Goal: Task Accomplishment & Management: Complete application form

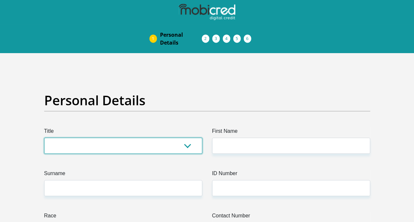
click at [136, 137] on select "Mr Ms Mrs Dr Other" at bounding box center [123, 145] width 158 height 16
select select "Ms"
click at [44, 137] on select "Mr Ms Mrs Dr Other" at bounding box center [123, 145] width 158 height 16
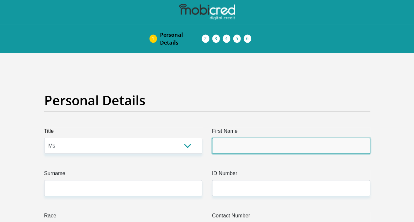
click at [215, 137] on input "First Name" at bounding box center [291, 145] width 158 height 16
type input "Edna"
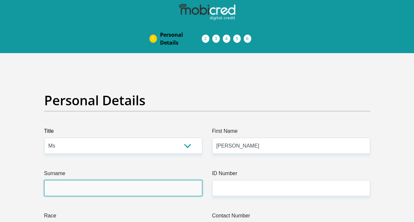
type input "Michaels"
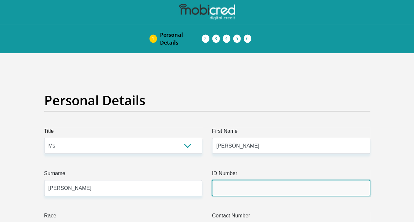
type input "7611300251086"
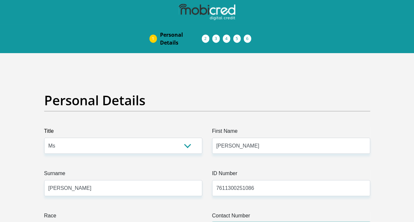
type input "0616072968"
select select "ZAF"
type input "First on Forest"
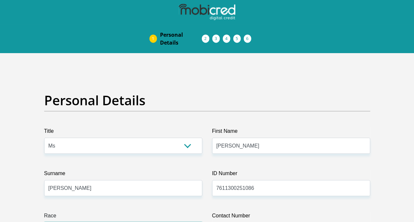
select select "2"
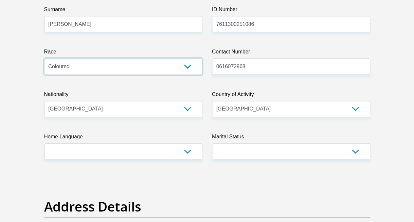
scroll to position [179, 0]
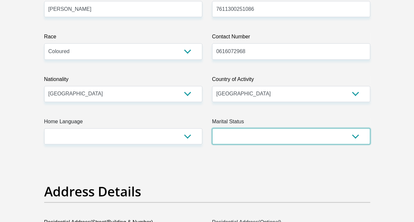
click at [290, 128] on select "Married ANC Single Divorced Widowed Married COP or Customary Law" at bounding box center [291, 136] width 158 height 16
select select "2"
click at [212, 128] on select "Married ANC Single Divorced Widowed Married COP or Customary Law" at bounding box center [291, 136] width 158 height 16
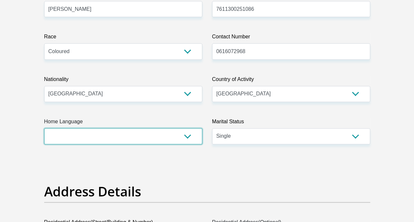
click at [108, 128] on select "Afrikaans English Sepedi South Ndebele Southern Sotho Swati Tsonga Tswana Venda…" at bounding box center [123, 136] width 158 height 16
select select "eng"
click at [44, 128] on select "Afrikaans English Sepedi South Ndebele Southern Sotho Swati Tsonga Tswana Venda…" at bounding box center [123, 136] width 158 height 16
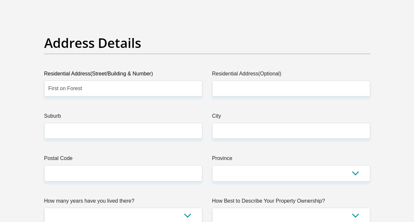
scroll to position [340, 0]
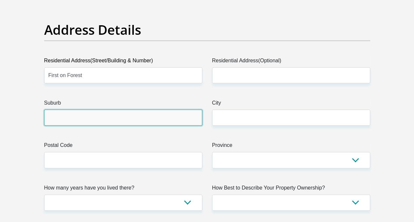
click at [173, 109] on input "Suburb" at bounding box center [123, 117] width 158 height 16
type input "Thornton"
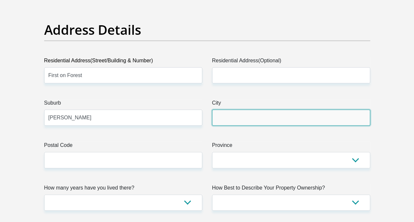
type input "Thornton"
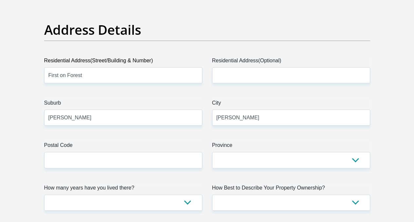
type input "michaelsedna7@gmail.com"
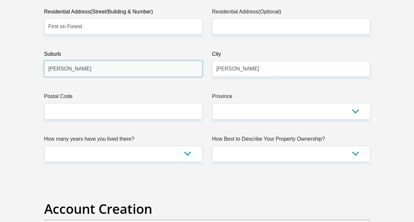
scroll to position [392, 0]
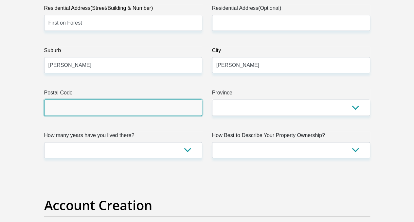
click at [143, 99] on input "Postal Code" at bounding box center [123, 107] width 158 height 16
type input "7460"
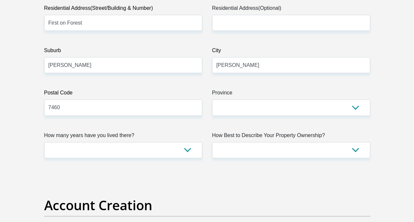
click at [244, 89] on label "Province" at bounding box center [291, 94] width 158 height 10
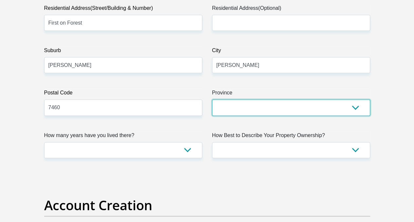
click at [244, 99] on select "Eastern Cape Free State Gauteng KwaZulu-Natal Limpopo Mpumalanga Northern Cape …" at bounding box center [291, 107] width 158 height 16
click at [243, 99] on select "Eastern Cape Free State Gauteng KwaZulu-Natal Limpopo Mpumalanga Northern Cape …" at bounding box center [291, 107] width 158 height 16
select select "Western Cape"
click at [212, 99] on select "Eastern Cape Free State Gauteng KwaZulu-Natal Limpopo Mpumalanga Northern Cape …" at bounding box center [291, 107] width 158 height 16
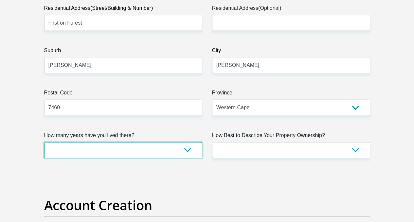
click at [142, 142] on select "less than 1 year 1-3 years 3-5 years 5+ years" at bounding box center [123, 150] width 158 height 16
select select "5"
click at [44, 142] on select "less than 1 year 1-3 years 3-5 years 5+ years" at bounding box center [123, 150] width 158 height 16
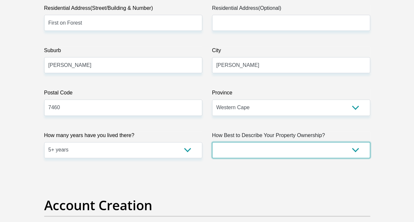
click at [251, 142] on select "Owned Rented Family Owned Company Dwelling" at bounding box center [291, 150] width 158 height 16
select select "Rented"
click at [212, 142] on select "Owned Rented Family Owned Company Dwelling" at bounding box center [291, 150] width 158 height 16
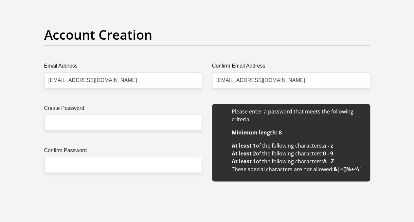
scroll to position [588, 0]
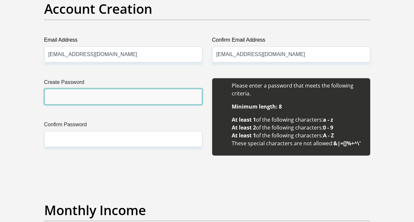
click at [79, 88] on input "Create Password" at bounding box center [123, 96] width 158 height 16
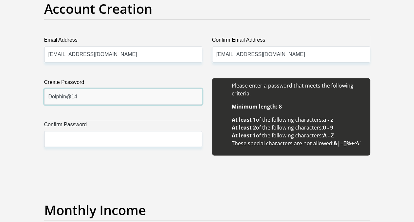
type input "Dolphin@14"
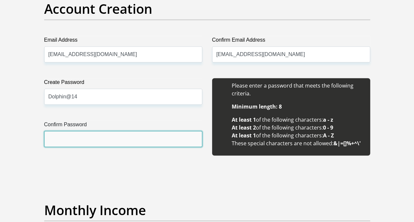
click at [64, 131] on input "Confirm Password" at bounding box center [123, 139] width 158 height 16
type input "Dolphin@14"
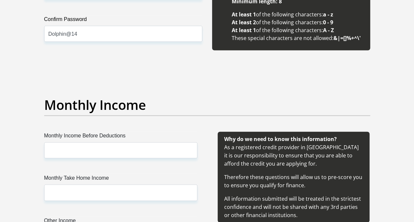
scroll to position [702, 0]
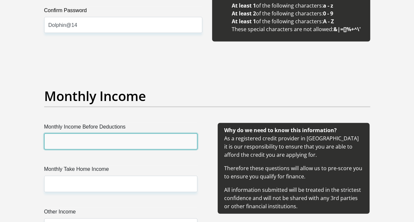
click at [102, 133] on input "Monthly Income Before Deductions" at bounding box center [120, 141] width 153 height 16
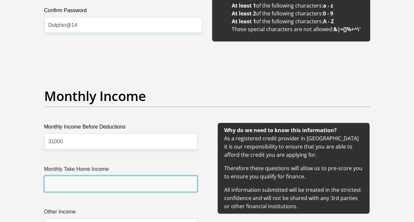
click at [104, 175] on input "Monthly Take Home Income" at bounding box center [120, 183] width 153 height 16
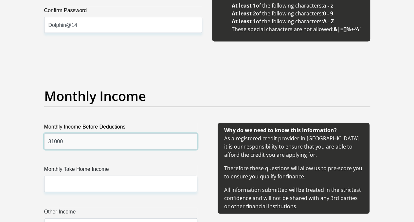
drag, startPoint x: 64, startPoint y: 117, endPoint x: 36, endPoint y: 112, distance: 28.2
click at [36, 123] on div "Monthly Income Before Deductions 31000 Monthly Take Home Income Other Income" at bounding box center [120, 186] width 173 height 127
type input "40000"
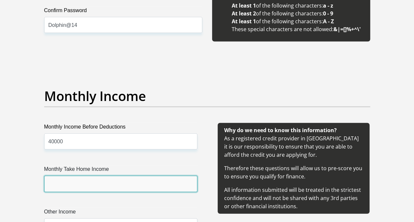
click at [75, 175] on input "Monthly Take Home Income" at bounding box center [120, 183] width 153 height 16
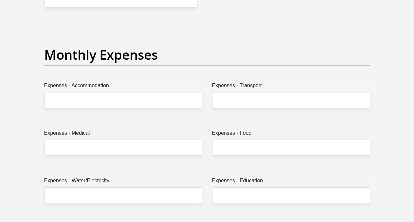
scroll to position [946, 0]
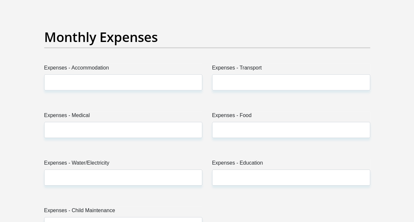
type input "31000"
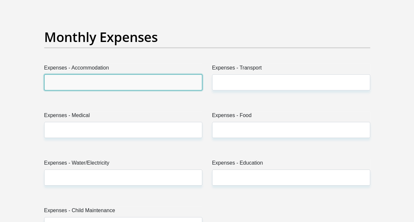
click at [104, 74] on input "Expenses - Accommodation" at bounding box center [123, 82] width 158 height 16
type input "8000"
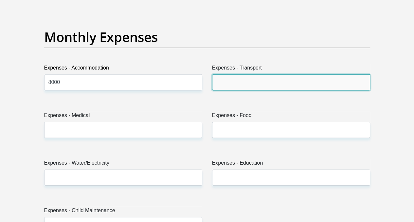
click at [256, 74] on input "Expenses - Transport" at bounding box center [291, 82] width 158 height 16
type input "180"
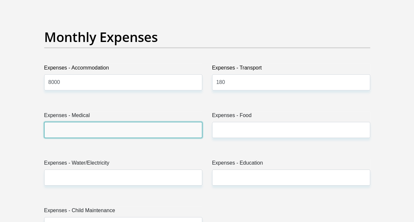
click at [104, 122] on input "Expenses - Medical" at bounding box center [123, 130] width 158 height 16
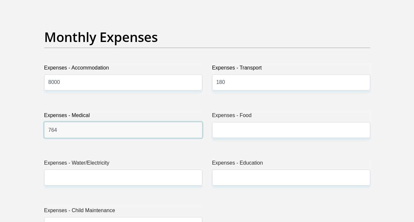
type input "764"
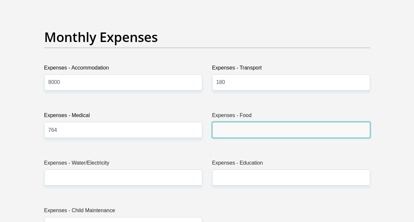
click at [253, 122] on input "Expenses - Food" at bounding box center [291, 130] width 158 height 16
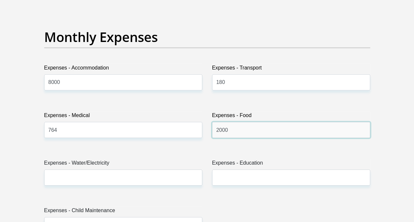
type input "2000"
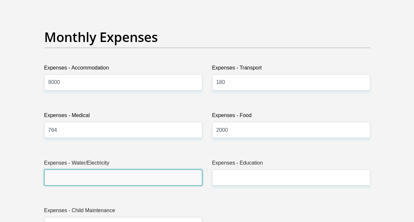
click at [96, 169] on input "Expenses - Water/Electricity" at bounding box center [123, 177] width 158 height 16
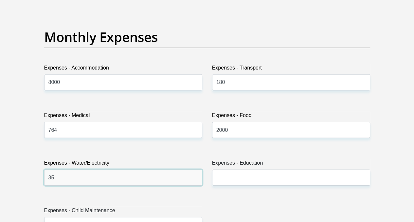
type input "3"
type input "1000"
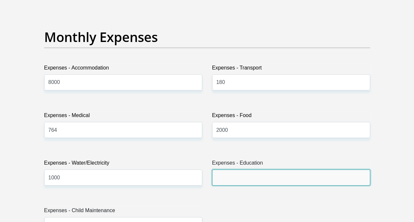
click at [252, 169] on input "Expenses - Education" at bounding box center [291, 177] width 158 height 16
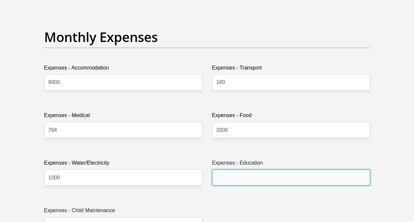
click at [245, 169] on input "Expenses - Education" at bounding box center [291, 177] width 158 height 16
click at [231, 169] on input "Expenses - Education" at bounding box center [291, 177] width 158 height 16
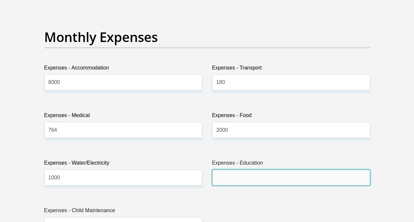
click at [257, 169] on input "Expenses - Education" at bounding box center [291, 177] width 158 height 16
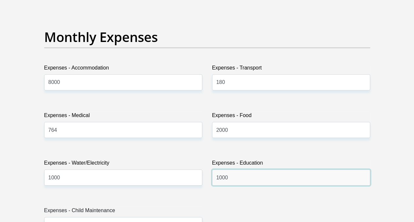
type input "1000"
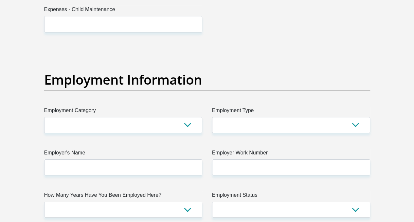
scroll to position [1168, 0]
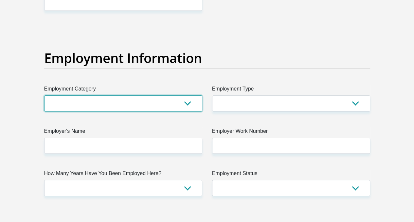
click at [90, 95] on select "AGRICULTURE ALCOHOL & TOBACCO CONSTRUCTION MATERIALS METALLURGY EQUIPMENT FOR R…" at bounding box center [123, 103] width 158 height 16
click at [132, 95] on select "AGRICULTURE ALCOHOL & TOBACCO CONSTRUCTION MATERIALS METALLURGY EQUIPMENT FOR R…" at bounding box center [123, 103] width 158 height 16
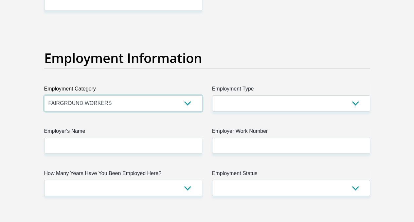
click at [132, 95] on select "AGRICULTURE ALCOHOL & TOBACCO CONSTRUCTION MATERIALS METALLURGY EQUIPMENT FOR R…" at bounding box center [123, 103] width 158 height 16
select select "17"
click at [44, 95] on select "AGRICULTURE ALCOHOL & TOBACCO CONSTRUCTION MATERIALS METALLURGY EQUIPMENT FOR R…" at bounding box center [123, 103] width 158 height 16
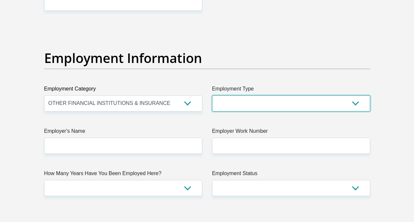
click at [242, 95] on select "College/Lecturer Craft Seller Creative Driver Executive Farmer Forces - Non Com…" at bounding box center [291, 103] width 158 height 16
select select "Office Staff/Clerk"
click at [212, 95] on select "College/Lecturer Craft Seller Creative Driver Executive Farmer Forces - Non Com…" at bounding box center [291, 103] width 158 height 16
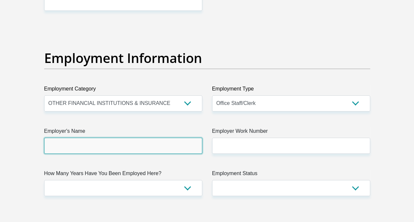
click at [113, 137] on input "Employer's Name" at bounding box center [123, 145] width 158 height 16
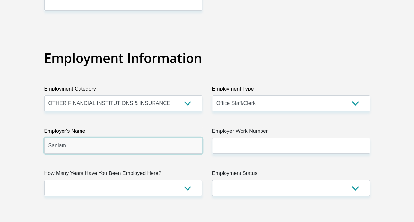
type input "Sanlam"
click at [227, 129] on div "Title Mr Ms Mrs Dr Other First Name Edna Surname Michaels ID Number 76113002510…" at bounding box center [207, 24] width 336 height 2130
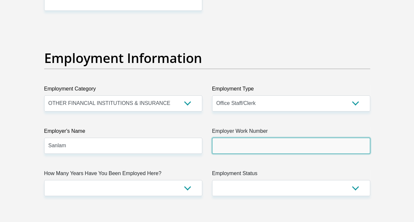
drag, startPoint x: 229, startPoint y: 125, endPoint x: 152, endPoint y: 118, distance: 77.5
click at [229, 137] on input "Employer Work Number" at bounding box center [291, 145] width 158 height 16
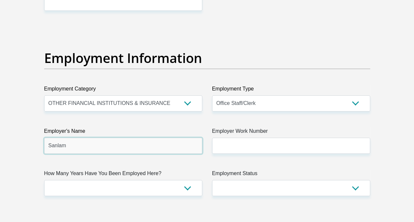
click at [180, 137] on input "Sanlam" at bounding box center [123, 145] width 158 height 16
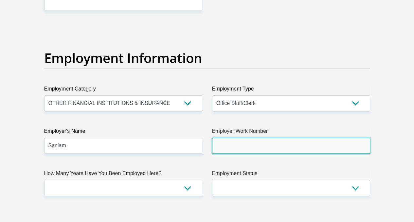
type input "0219479111"
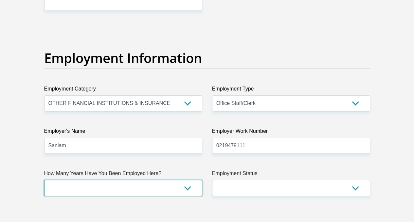
click at [126, 180] on select "less than 1 year 1-3 years 3-5 years 5+ years" at bounding box center [123, 188] width 158 height 16
select select "6"
click at [44, 180] on select "less than 1 year 1-3 years 3-5 years 5+ years" at bounding box center [123, 188] width 158 height 16
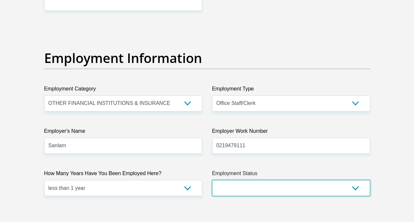
click at [336, 180] on select "Permanent/Full-time Part-time/Casual Contract Worker Self-Employed Housewife Re…" at bounding box center [291, 188] width 158 height 16
select select "3"
click at [212, 180] on select "Permanent/Full-time Part-time/Casual Contract Worker Self-Employed Housewife Re…" at bounding box center [291, 188] width 158 height 16
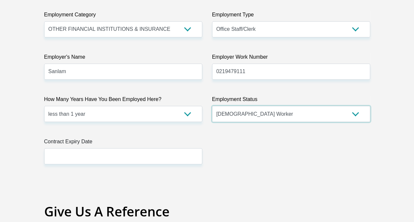
scroll to position [1251, 0]
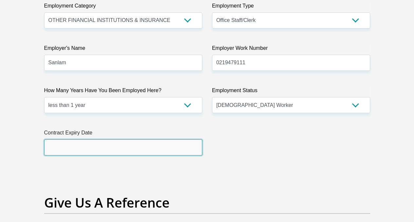
click at [85, 139] on input "text" at bounding box center [123, 147] width 158 height 16
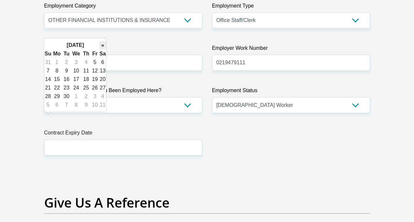
click at [101, 46] on th "»" at bounding box center [102, 45] width 7 height 9
click at [103, 45] on th "»" at bounding box center [102, 45] width 7 height 9
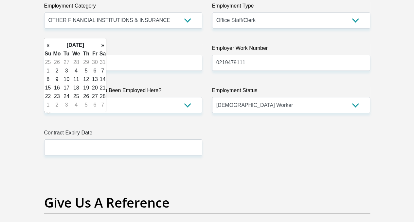
click at [103, 45] on th "»" at bounding box center [102, 45] width 7 height 9
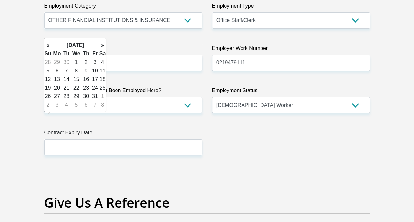
click at [103, 45] on th "»" at bounding box center [102, 45] width 7 height 9
click at [46, 47] on th "«" at bounding box center [47, 45] width 7 height 9
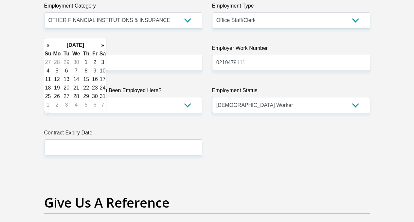
click at [102, 96] on td "31" at bounding box center [102, 96] width 7 height 9
type input "2026/10/31"
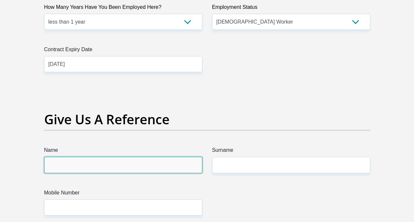
click at [146, 156] on input "Name" at bounding box center [123, 164] width 158 height 16
type input "C"
type input "Lauren"
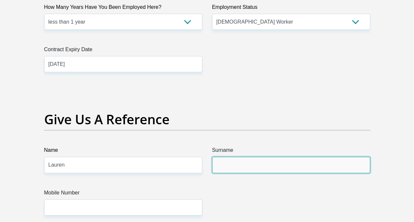
type input "Michaels"
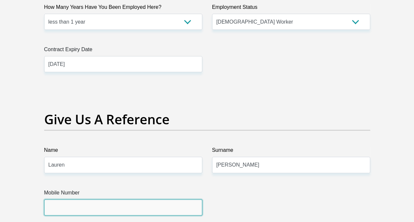
click at [118, 199] on input "Mobile Number" at bounding box center [123, 207] width 158 height 16
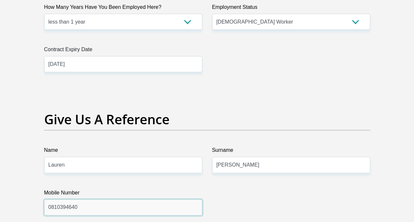
type input "0810394640"
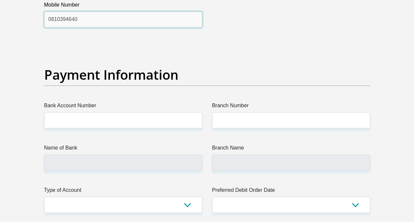
scroll to position [1535, 0]
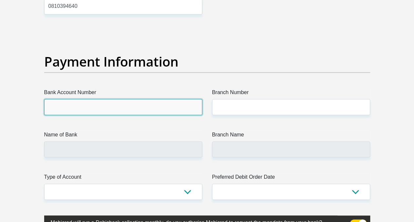
click at [108, 99] on input "Bank Account Number" at bounding box center [123, 107] width 158 height 16
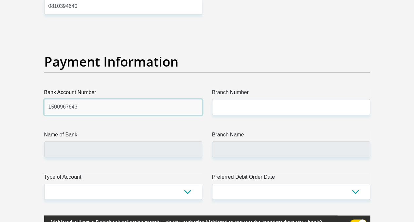
type input "1500967643"
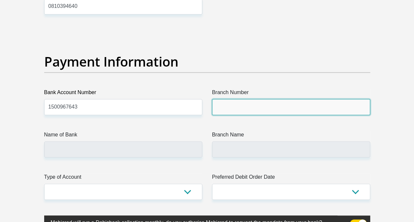
click at [234, 99] on input "Branch Number" at bounding box center [291, 107] width 158 height 16
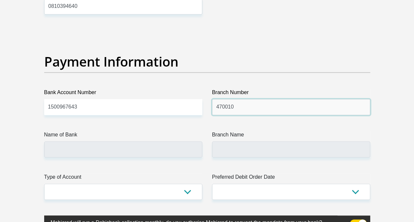
type input "470010"
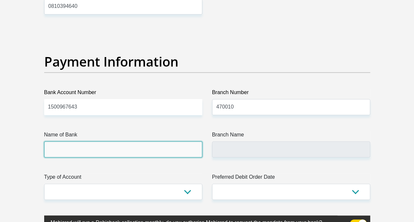
click at [135, 141] on input "Name of Bank" at bounding box center [123, 149] width 158 height 16
type input "CAPITEC BANK LIMITED"
type input "CAPITEC BANK CPC"
click at [148, 141] on input "CAPITEC BANK LIMITED" at bounding box center [123, 149] width 158 height 16
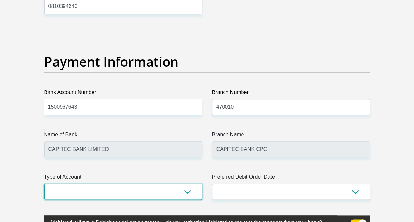
click at [177, 183] on select "Cheque Savings" at bounding box center [123, 191] width 158 height 16
select select "SAV"
click at [44, 183] on select "Cheque Savings" at bounding box center [123, 191] width 158 height 16
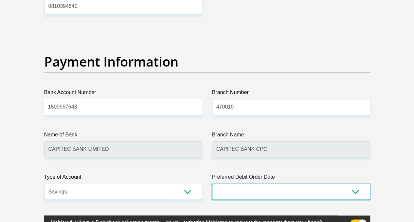
click at [289, 183] on select "1st 2nd 3rd 4th 5th 7th 18th 19th 20th 21st 22nd 23rd 24th 25th 26th 27th 28th …" at bounding box center [291, 191] width 158 height 16
select select "30"
click at [212, 183] on select "1st 2nd 3rd 4th 5th 7th 18th 19th 20th 21st 22nd 23rd 24th 25th 26th 27th 28th …" at bounding box center [291, 191] width 158 height 16
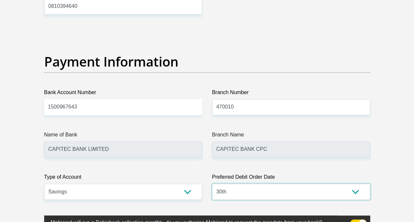
click at [354, 183] on select "1st 2nd 3rd 4th 5th 7th 18th 19th 20th 21st 22nd 23rd 24th 25th 26th 27th 28th …" at bounding box center [291, 191] width 158 height 16
click at [212, 183] on select "1st 2nd 3rd 4th 5th 7th 18th 19th 20th 21st 22nd 23rd 24th 25th 26th 27th 28th …" at bounding box center [291, 191] width 158 height 16
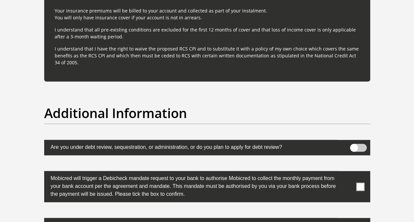
scroll to position [2103, 0]
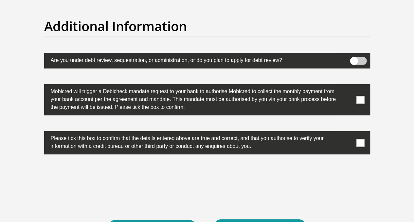
click at [362, 96] on span at bounding box center [360, 100] width 8 height 8
click at [347, 86] on input "checkbox" at bounding box center [347, 86] width 0 height 0
click at [363, 138] on span at bounding box center [360, 142] width 8 height 8
click at [347, 133] on input "checkbox" at bounding box center [347, 133] width 0 height 0
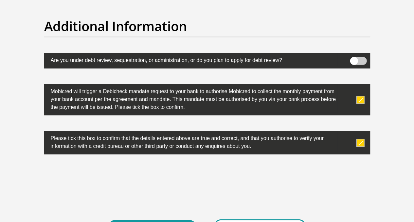
click at [260, 219] on button "Proceed" at bounding box center [260, 226] width 92 height 15
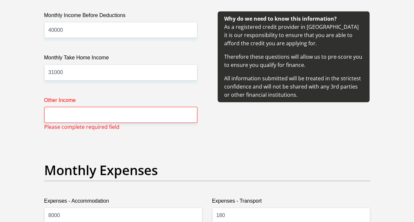
scroll to position [813, 0]
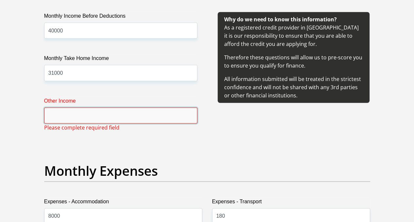
click at [92, 107] on input "Other Income" at bounding box center [120, 115] width 153 height 16
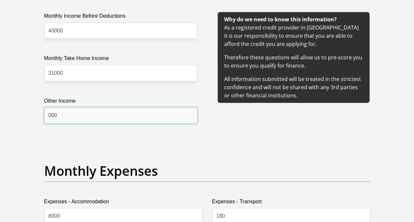
type input "000"
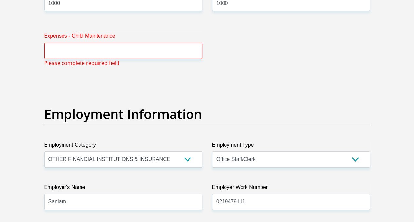
scroll to position [1103, 0]
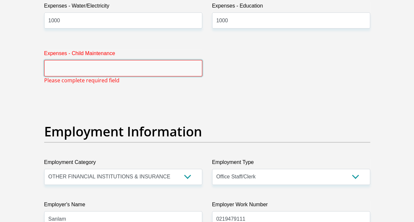
click at [71, 60] on input "Expenses - Child Maintenance" at bounding box center [123, 68] width 158 height 16
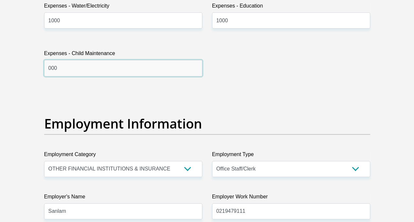
type input "000"
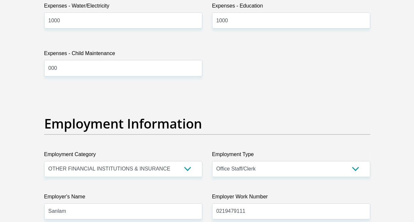
click at [285, 116] on h2 "Employment Information" at bounding box center [207, 124] width 326 height 16
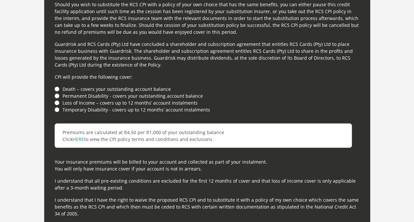
scroll to position [1811, 0]
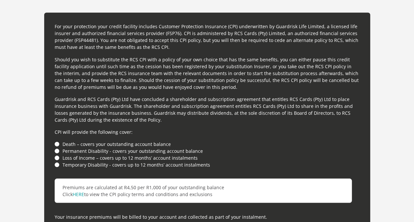
click at [59, 140] on li "Death – covers your outstanding account balance" at bounding box center [207, 143] width 305 height 7
click at [52, 117] on div "For your protection your credit facility includes Customer Protection Insurance…" at bounding box center [207, 149] width 326 height 275
click at [61, 140] on li "Death – covers your outstanding account balance" at bounding box center [207, 143] width 305 height 7
click at [58, 140] on li "Death – covers your outstanding account balance" at bounding box center [207, 143] width 305 height 7
click at [57, 147] on li "Permanent Disability - covers your outstanding account balance" at bounding box center [207, 150] width 305 height 7
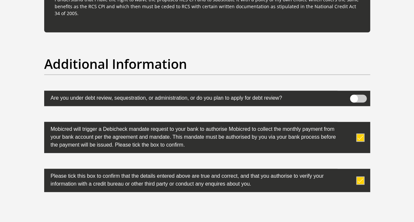
scroll to position [2155, 0]
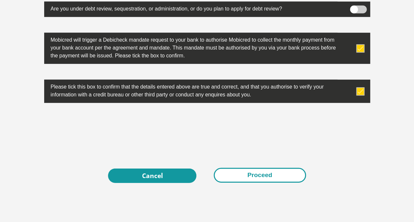
click at [226, 168] on button "Proceed" at bounding box center [260, 175] width 92 height 15
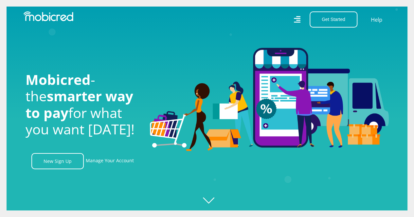
click at [323, 28] on nav "Get Started Open an Account Account Holder Login Help" at bounding box center [207, 19] width 414 height 39
click at [323, 23] on button "Get Started" at bounding box center [334, 19] width 48 height 16
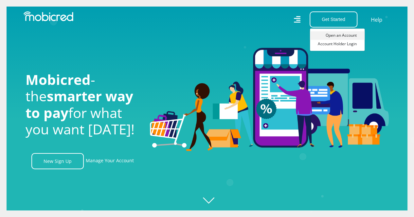
click at [329, 37] on link "Open an Account" at bounding box center [337, 35] width 55 height 9
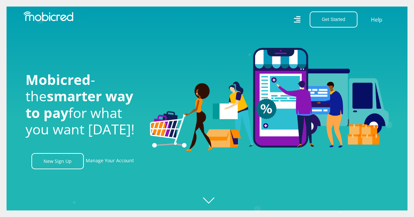
scroll to position [0, 373]
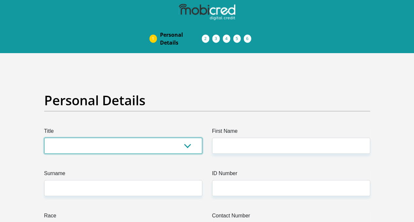
click at [134, 137] on select "Mr Ms Mrs Dr [PERSON_NAME]" at bounding box center [123, 145] width 158 height 16
select select "Ms"
click at [44, 137] on select "Mr Ms Mrs Dr [PERSON_NAME]" at bounding box center [123, 145] width 158 height 16
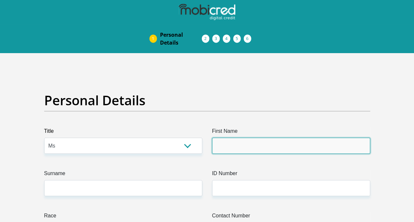
click at [236, 137] on input "First Name" at bounding box center [291, 145] width 158 height 16
type input "Edna"
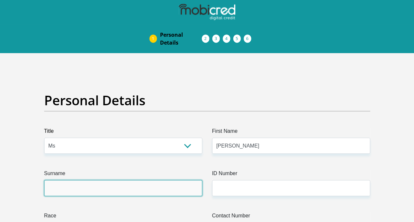
type input "Michaels"
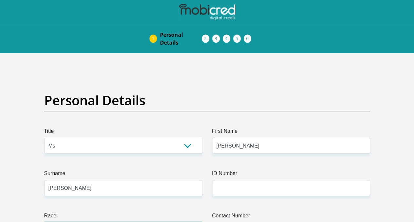
select select "2"
type input "0616072968"
select select "ZAF"
type input "First on Forest"
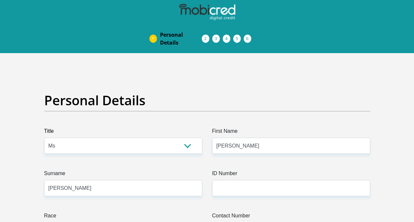
type input "Thornton"
type input "7460"
select select "Western Cape"
type input "michaelsedna7@gmail.com"
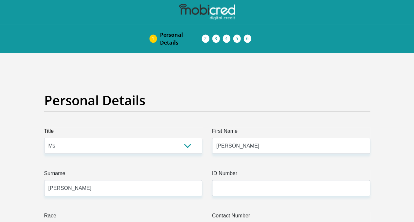
type input "michaelsedna7@gmail.com"
type input "Dolphin@14"
type input "40000"
type input "31000"
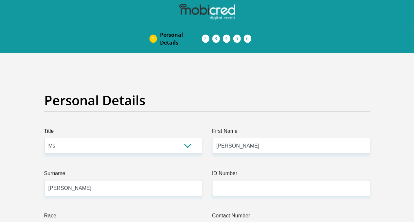
type input "8000"
type input "180"
type input "764"
type input "2000"
type input "1000"
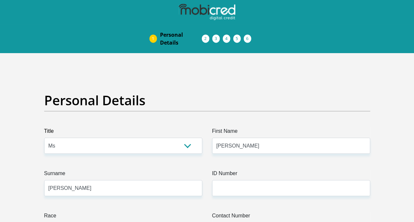
type input "1000"
type input "Sanlam"
type input "0219479111"
type input "Lauren"
type input "Michaels"
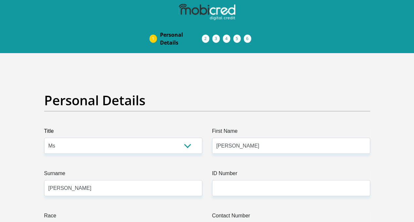
type input "1500967643"
type input "470010"
type input "CAPITEC BANK LIMITED"
type input "CAPITEC BANK CPC"
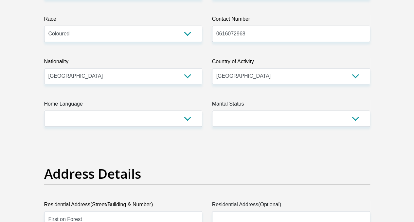
scroll to position [218, 0]
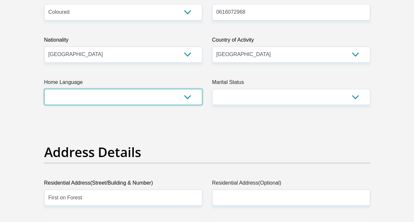
click at [131, 89] on select "Afrikaans English Sepedi South Ndebele Southern Sotho Swati Tsonga Tswana Venda…" at bounding box center [123, 97] width 158 height 16
select select "eng"
click at [44, 89] on select "Afrikaans English Sepedi South Ndebele Southern Sotho Swati Tsonga Tswana Venda…" at bounding box center [123, 97] width 158 height 16
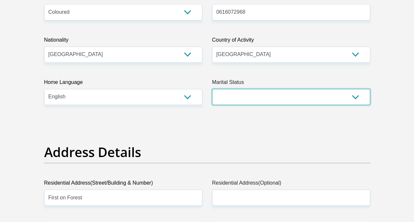
click at [245, 89] on select "Married ANC Single Divorced Widowed Married COP or Customary Law" at bounding box center [291, 97] width 158 height 16
select select "2"
click at [212, 89] on select "Married ANC Single Divorced Widowed Married COP or Customary Law" at bounding box center [291, 97] width 158 height 16
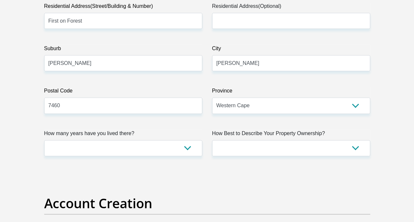
scroll to position [397, 0]
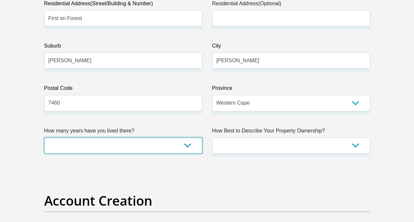
click at [146, 137] on select "less than 1 year 1-3 years 3-5 years 5+ years" at bounding box center [123, 145] width 158 height 16
select select "5"
click at [44, 137] on select "less than 1 year 1-3 years 3-5 years 5+ years" at bounding box center [123, 145] width 158 height 16
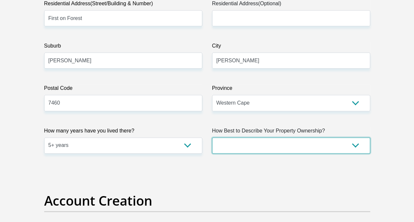
click at [242, 137] on select "Owned Rented Family Owned Company Dwelling" at bounding box center [291, 145] width 158 height 16
select select "Rented"
click at [212, 137] on select "Owned Rented Family Owned Company Dwelling" at bounding box center [291, 145] width 158 height 16
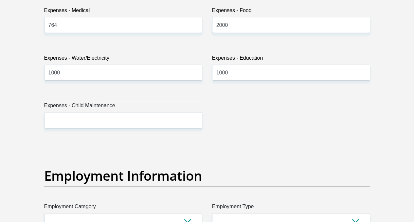
scroll to position [1034, 0]
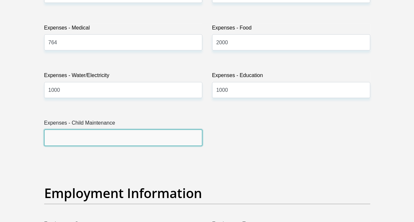
click at [95, 129] on input "Expenses - Child Maintenance" at bounding box center [123, 137] width 158 height 16
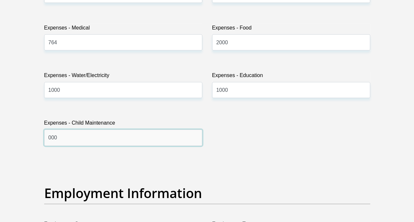
type input "000"
click at [311, 134] on div "Title Mr Ms Mrs Dr Other First Name Edna Surname Michaels ID Number Please inpu…" at bounding box center [207, 158] width 336 height 2130
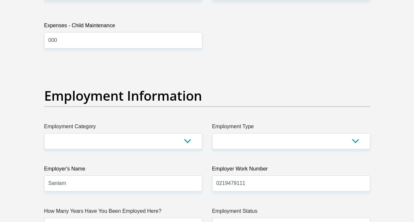
scroll to position [1134, 0]
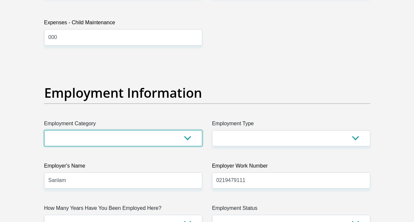
click at [168, 130] on select "AGRICULTURE ALCOHOL & TOBACCO CONSTRUCTION MATERIALS METALLURGY EQUIPMENT FOR R…" at bounding box center [123, 138] width 158 height 16
select select "17"
click at [44, 130] on select "AGRICULTURE ALCOHOL & TOBACCO CONSTRUCTION MATERIALS METALLURGY EQUIPMENT FOR R…" at bounding box center [123, 138] width 158 height 16
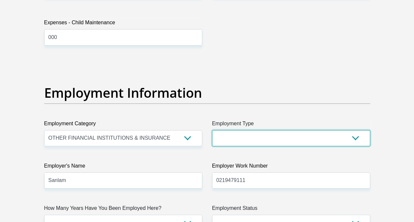
click at [246, 130] on select "College/Lecturer Craft Seller Creative Driver Executive Farmer Forces - Non Com…" at bounding box center [291, 138] width 158 height 16
select select "Office Staff/Clerk"
click at [212, 130] on select "College/Lecturer Craft Seller Creative Driver Executive Farmer Forces - Non Com…" at bounding box center [291, 138] width 158 height 16
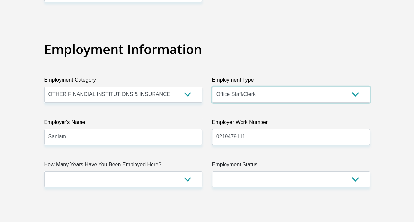
scroll to position [1199, 0]
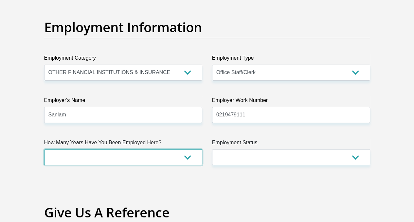
click at [134, 149] on select "less than 1 year 1-3 years 3-5 years 5+ years" at bounding box center [123, 157] width 158 height 16
click at [44, 149] on select "less than 1 year 1-3 years 3-5 years 5+ years" at bounding box center [123, 157] width 158 height 16
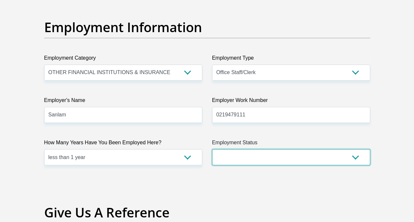
click at [239, 149] on select "Permanent/Full-time Part-time/Casual Contract Worker Self-Employed Housewife Re…" at bounding box center [291, 157] width 158 height 16
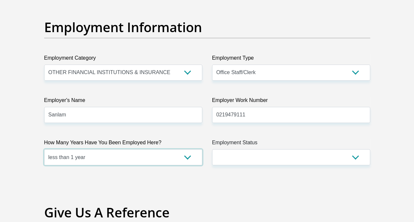
click at [135, 149] on select "less than 1 year 1-3 years 3-5 years 5+ years" at bounding box center [123, 157] width 158 height 16
select select "24"
click at [44, 149] on select "less than 1 year 1-3 years 3-5 years 5+ years" at bounding box center [123, 157] width 158 height 16
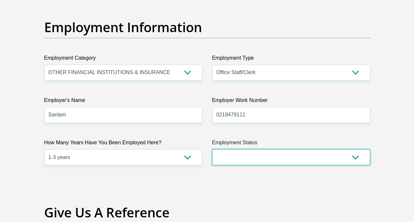
click at [255, 149] on select "Permanent/Full-time Part-time/Casual Contract Worker Self-Employed Housewife Re…" at bounding box center [291, 157] width 158 height 16
select select "3"
click at [212, 149] on select "Permanent/Full-time Part-time/Casual Contract Worker Self-Employed Housewife Re…" at bounding box center [291, 157] width 158 height 16
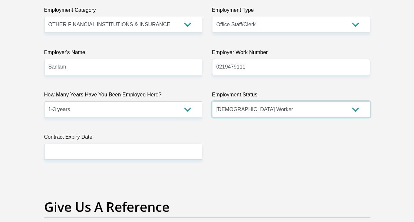
scroll to position [1282, 0]
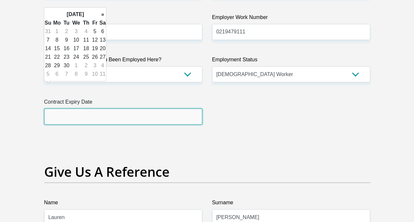
click at [99, 108] on input "text" at bounding box center [123, 116] width 158 height 16
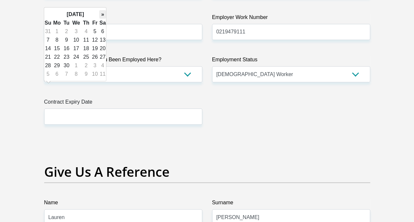
click at [100, 18] on th "»" at bounding box center [102, 14] width 7 height 9
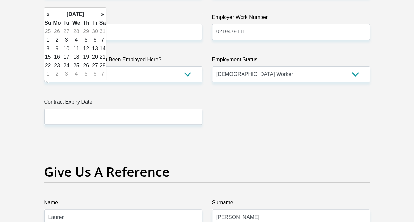
click at [100, 18] on th "»" at bounding box center [102, 14] width 7 height 9
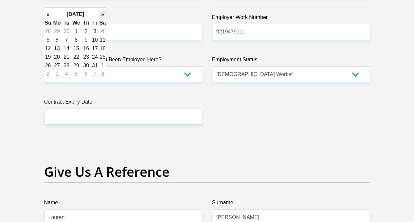
click at [101, 18] on th "»" at bounding box center [102, 14] width 7 height 9
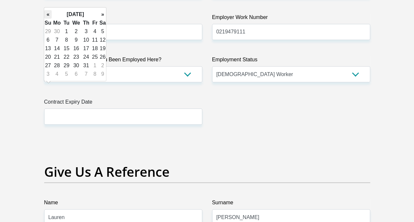
click at [46, 13] on th "«" at bounding box center [47, 14] width 7 height 9
click at [101, 64] on td "31" at bounding box center [102, 65] width 7 height 9
type input "2026/10/31"
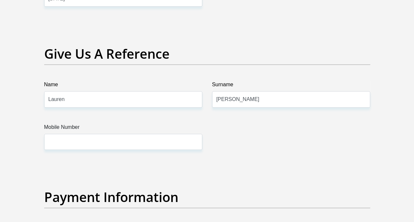
scroll to position [1413, 0]
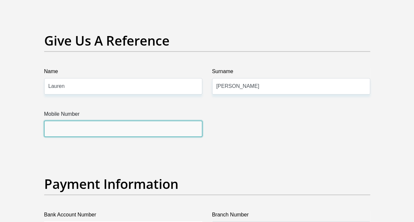
click at [151, 120] on input "Mobile Number" at bounding box center [123, 128] width 158 height 16
type input "0810394640"
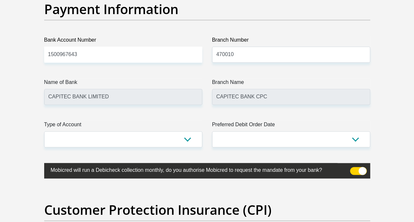
scroll to position [1609, 0]
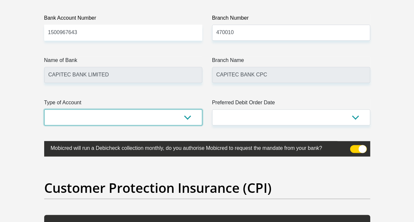
click at [164, 109] on select "Cheque Savings" at bounding box center [123, 117] width 158 height 16
select select "SAV"
click at [44, 109] on select "Cheque Savings" at bounding box center [123, 117] width 158 height 16
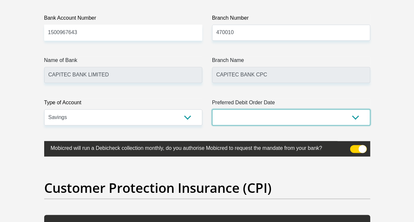
click at [240, 109] on select "1st 2nd 3rd 4th 5th 7th 18th 19th 20th 21st 22nd 23rd 24th 25th 26th 27th 28th …" at bounding box center [291, 117] width 158 height 16
select select "30"
click at [212, 109] on select "1st 2nd 3rd 4th 5th 7th 18th 19th 20th 21st 22nd 23rd 24th 25th 26th 27th 28th …" at bounding box center [291, 117] width 158 height 16
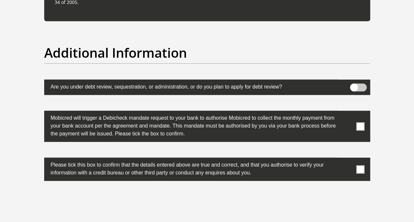
scroll to position [2089, 0]
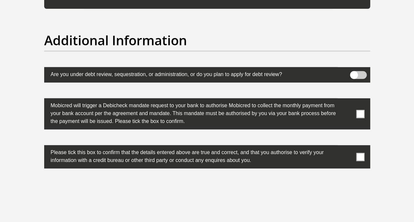
click at [357, 110] on span at bounding box center [360, 114] width 8 height 8
click at [347, 100] on input "checkbox" at bounding box center [347, 100] width 0 height 0
click at [360, 153] on span at bounding box center [360, 157] width 8 height 8
click at [347, 147] on input "checkbox" at bounding box center [347, 147] width 0 height 0
click at [352, 71] on span at bounding box center [358, 75] width 17 height 8
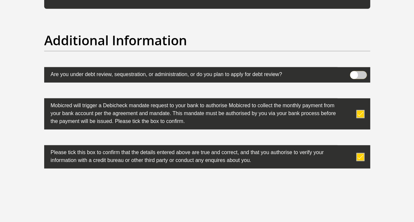
click at [354, 73] on input "checkbox" at bounding box center [354, 73] width 0 height 0
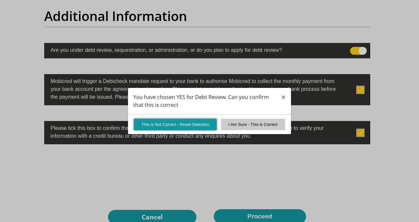
click at [200, 123] on button "This is Not Correct - Reset Selection" at bounding box center [175, 123] width 83 height 11
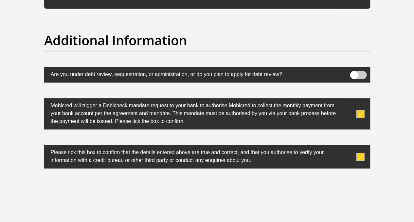
drag, startPoint x: 415, startPoint y: 203, endPoint x: 166, endPoint y: 148, distance: 254.6
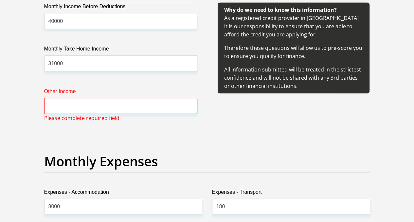
scroll to position [821, 0]
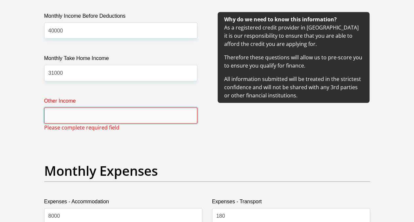
click at [68, 107] on input "Other Income" at bounding box center [120, 115] width 153 height 16
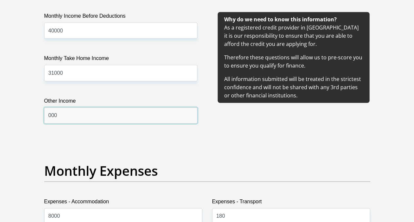
type input "000"
click at [343, 163] on h2 "Monthly Expenses" at bounding box center [207, 171] width 326 height 16
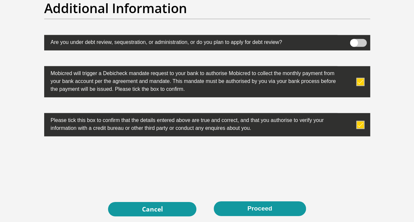
scroll to position [2174, 0]
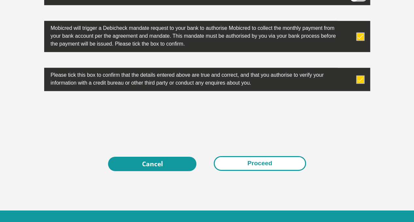
click at [278, 156] on button "Proceed" at bounding box center [260, 163] width 92 height 15
click at [274, 156] on button "Proceed" at bounding box center [260, 163] width 92 height 15
click at [251, 156] on button "Proceed" at bounding box center [260, 163] width 92 height 15
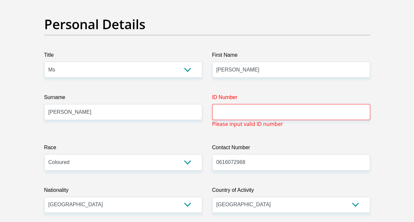
scroll to position [9, 0]
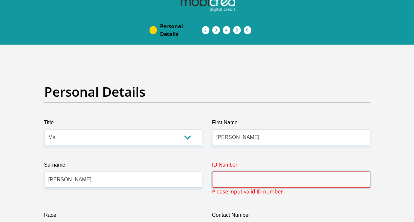
click at [274, 171] on input "ID Number" at bounding box center [291, 179] width 158 height 16
type input "7611300251086"
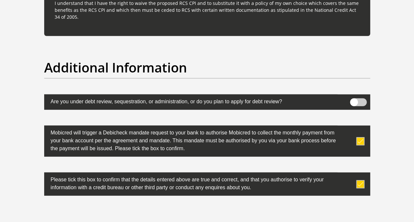
scroll to position [2167, 0]
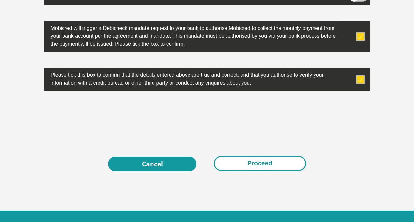
click at [261, 156] on button "Proceed" at bounding box center [260, 163] width 92 height 15
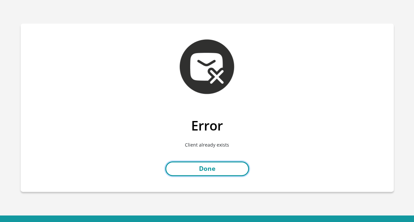
click at [199, 169] on link "Done" at bounding box center [207, 168] width 84 height 15
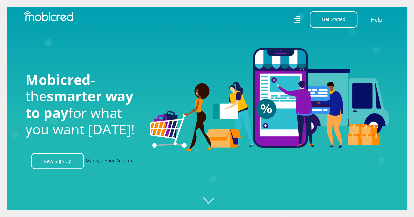
scroll to position [0, 839]
click at [106, 161] on link "Manage Your Account" at bounding box center [110, 161] width 48 height 16
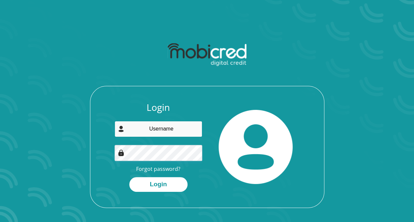
click at [149, 135] on input "email" at bounding box center [159, 129] width 88 height 16
type input "[EMAIL_ADDRESS][DOMAIN_NAME]"
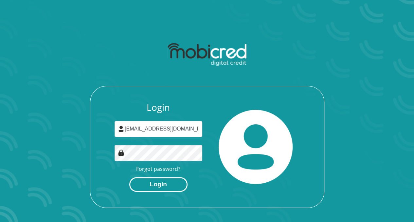
click at [163, 189] on button "Login" at bounding box center [158, 184] width 58 height 15
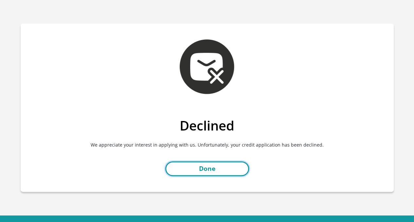
click at [225, 173] on link "Done" at bounding box center [207, 168] width 84 height 15
